Goal: Navigation & Orientation: Understand site structure

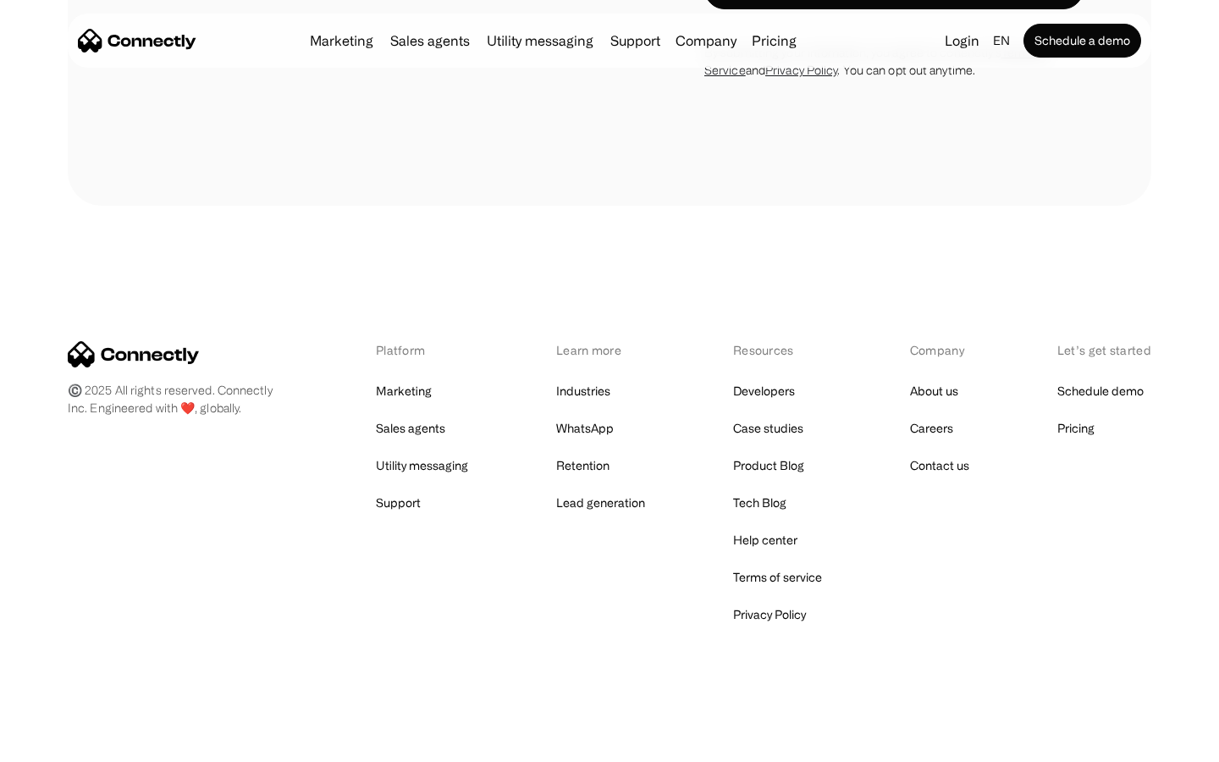
scroll to position [3269, 0]
